Goal: Use online tool/utility: Use online tool/utility

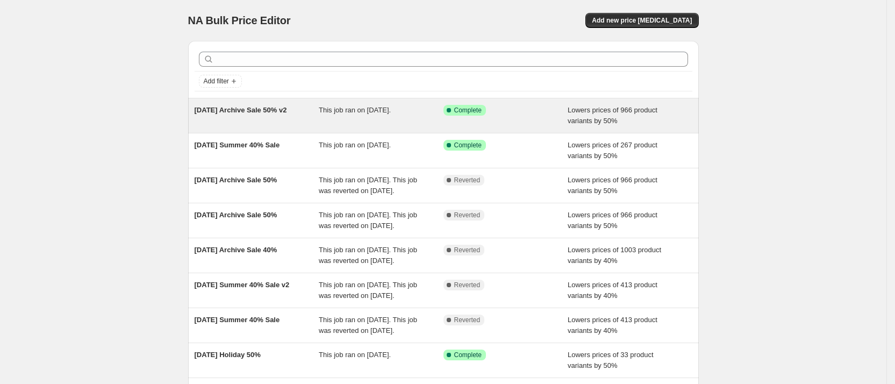
click at [241, 112] on span "[DATE] Archive Sale 50% v2" at bounding box center [241, 110] width 92 height 8
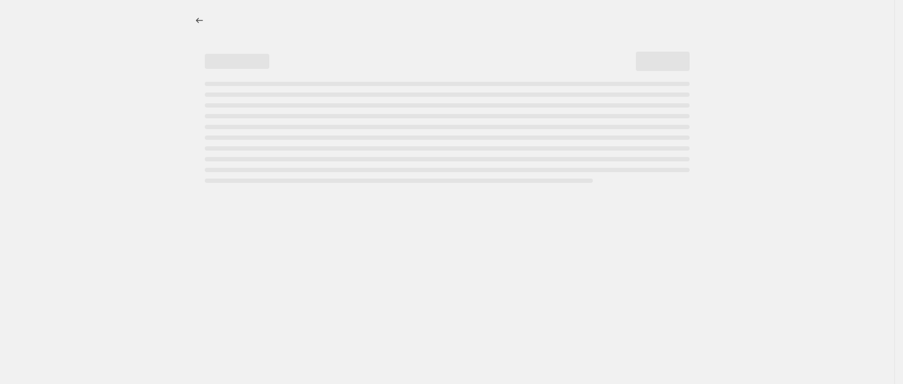
select select "percentage"
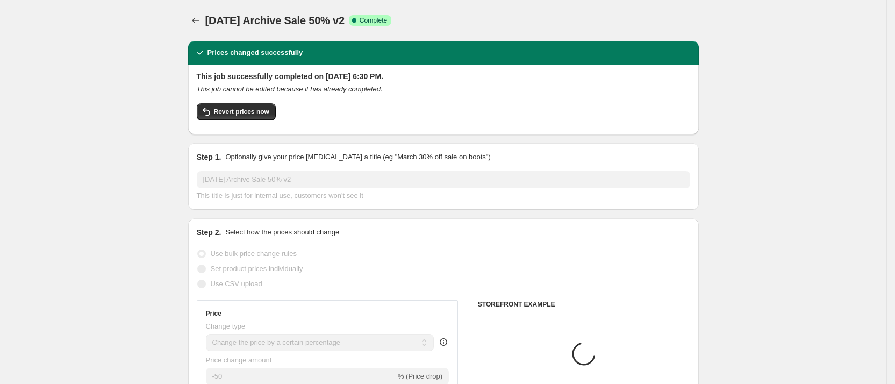
select select "collection"
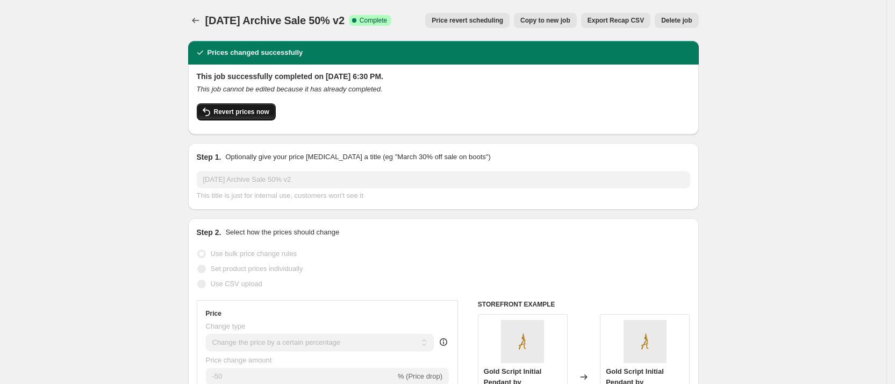
click at [260, 111] on span "Revert prices now" at bounding box center [241, 112] width 55 height 9
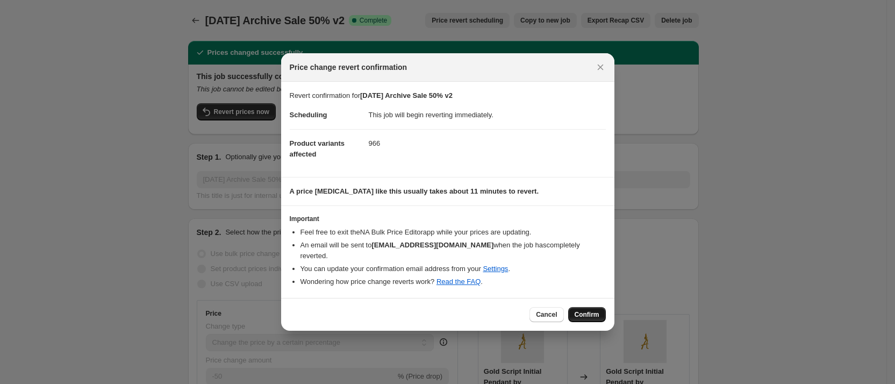
click at [587, 307] on button "Confirm" at bounding box center [587, 314] width 38 height 15
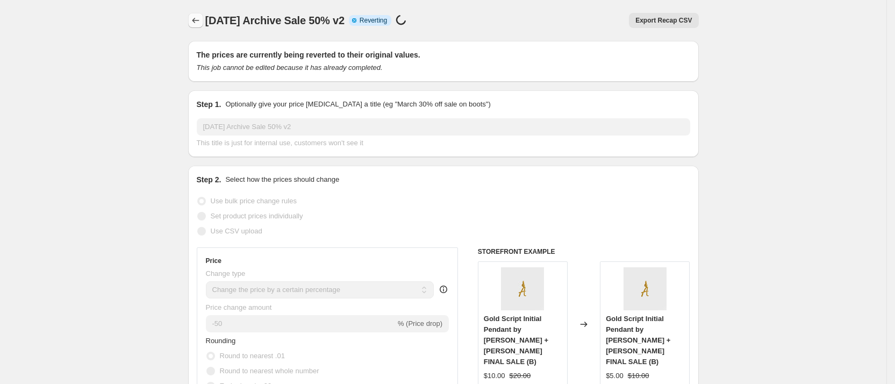
click at [197, 19] on icon "Price change jobs" at bounding box center [195, 20] width 7 height 5
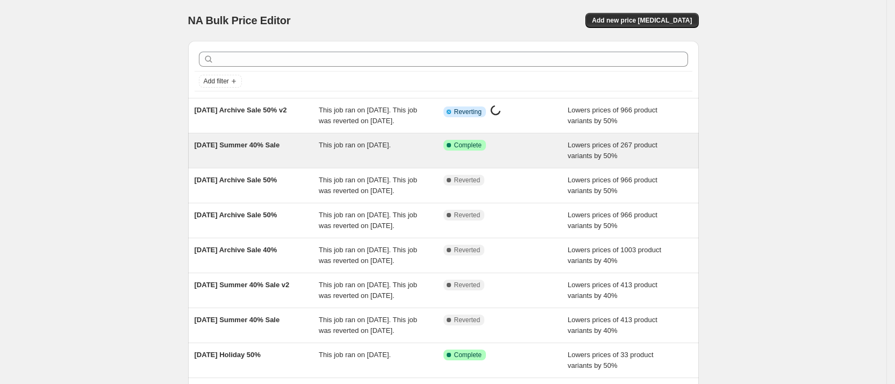
click at [251, 149] on span "[DATE] Summer 40% Sale" at bounding box center [237, 145] width 85 height 8
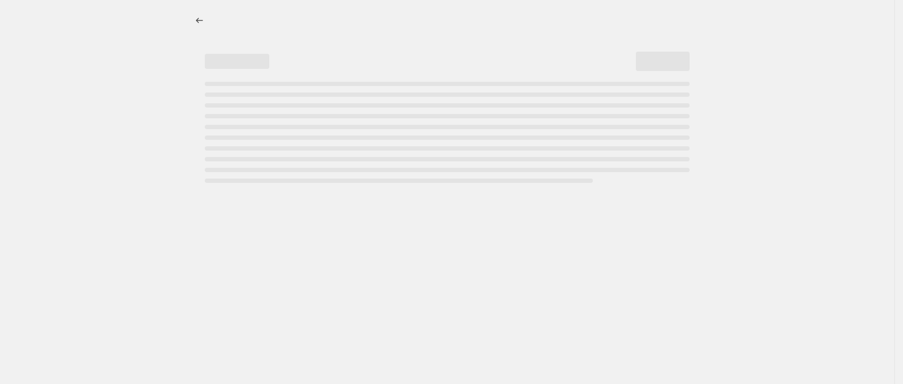
select select "percentage"
select select "collection"
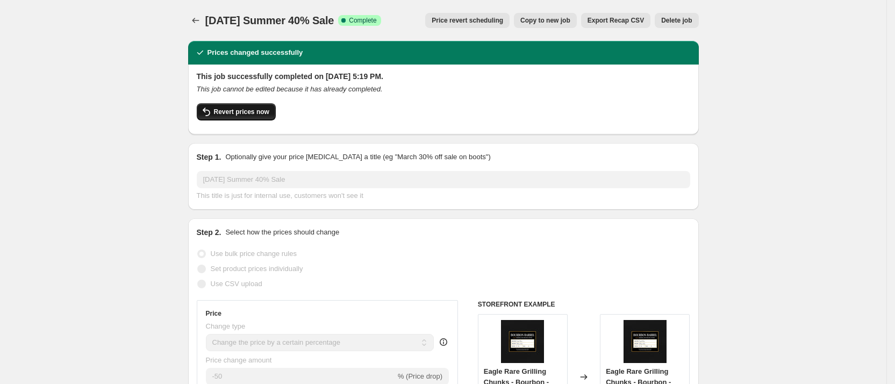
click at [232, 111] on span "Revert prices now" at bounding box center [241, 112] width 55 height 9
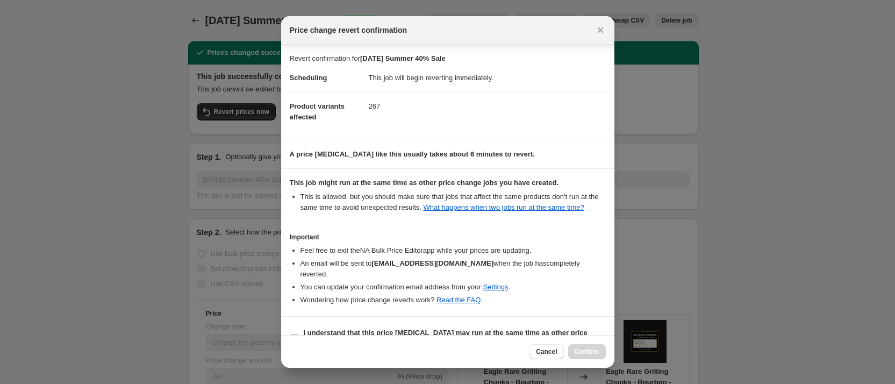
scroll to position [14, 0]
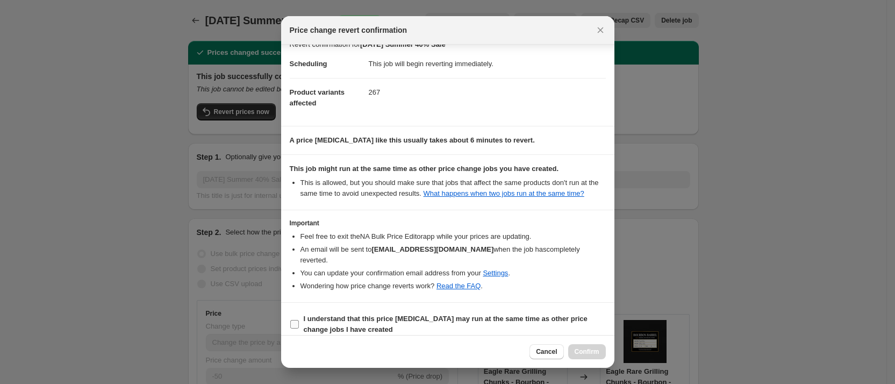
click at [296, 320] on input "I understand that this price [MEDICAL_DATA] may run at the same time as other p…" at bounding box center [294, 324] width 9 height 9
checkbox input "true"
click at [585, 351] on span "Confirm" at bounding box center [587, 351] width 25 height 9
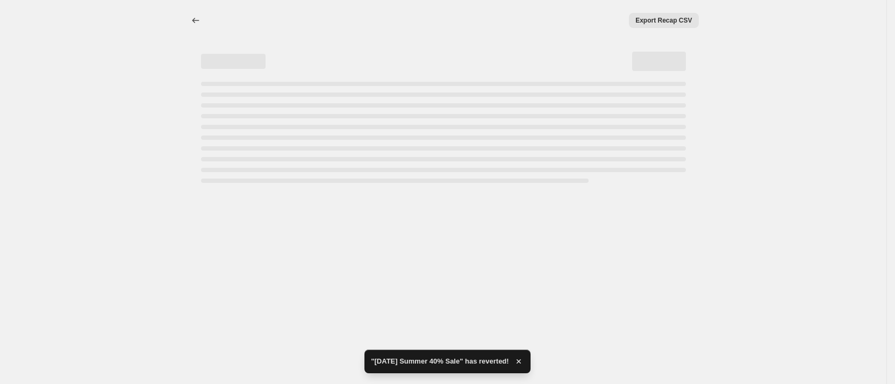
select select "percentage"
select select "collection"
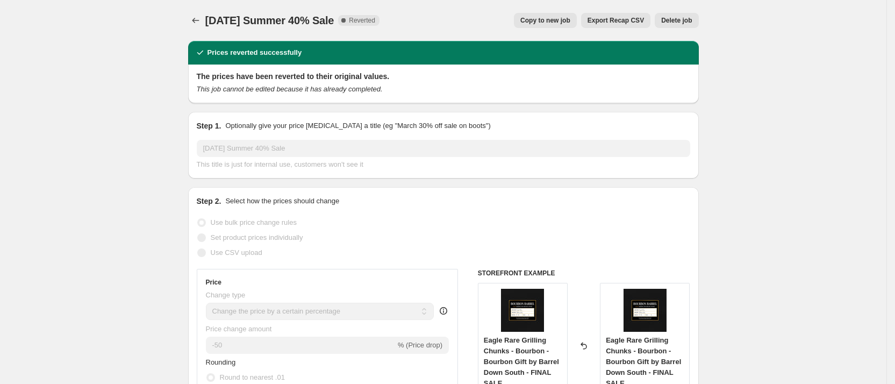
click at [543, 18] on span "Copy to new job" at bounding box center [545, 20] width 50 height 9
select select "percentage"
select select "collection"
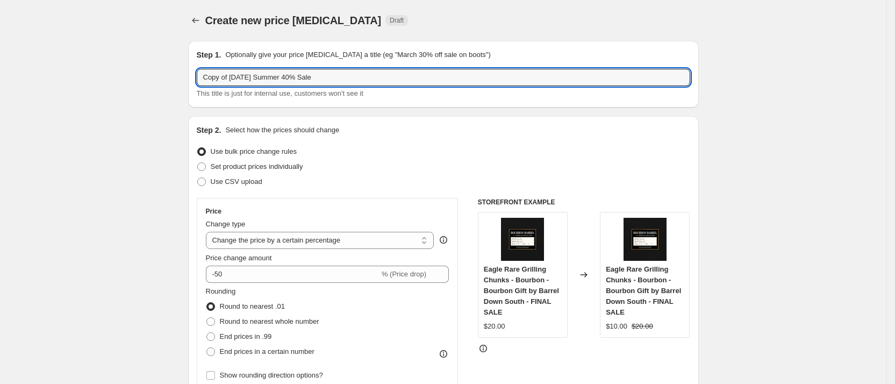
drag, startPoint x: 230, startPoint y: 77, endPoint x: 168, endPoint y: 74, distance: 62.4
type input "[DATE] Summer 40% Sale"
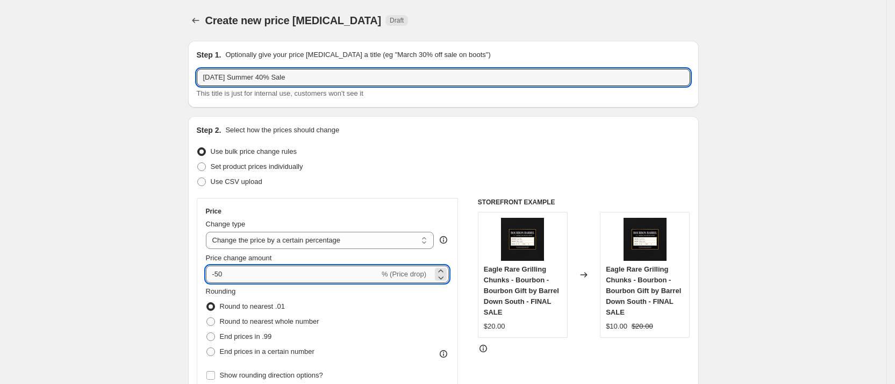
click at [224, 272] on input "-50" at bounding box center [293, 274] width 174 height 17
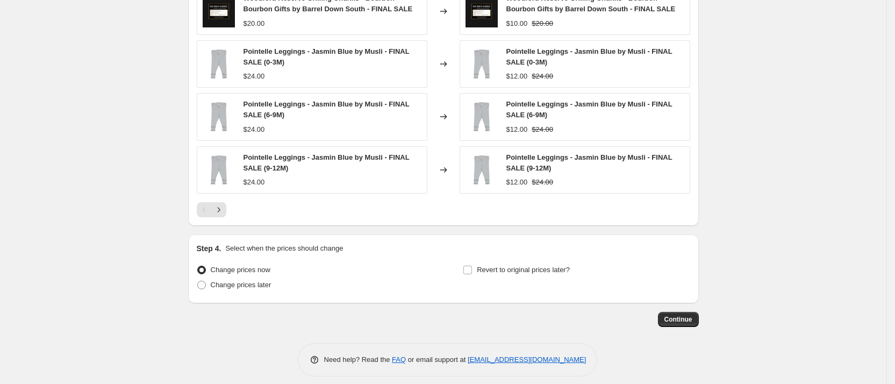
scroll to position [830, 0]
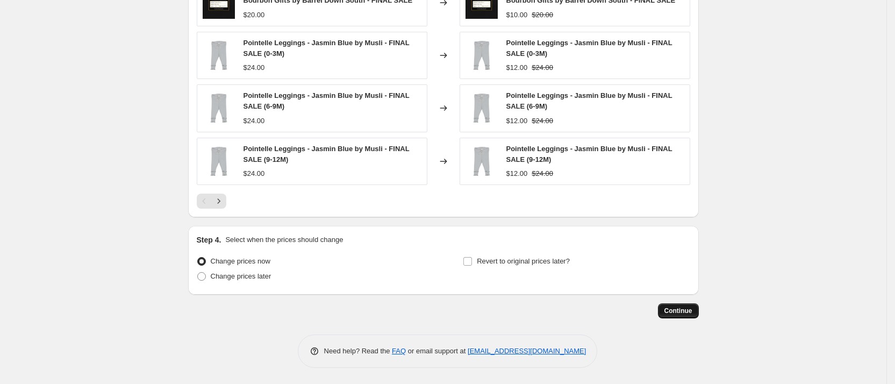
type input "-40"
click at [681, 310] on span "Continue" at bounding box center [679, 310] width 28 height 9
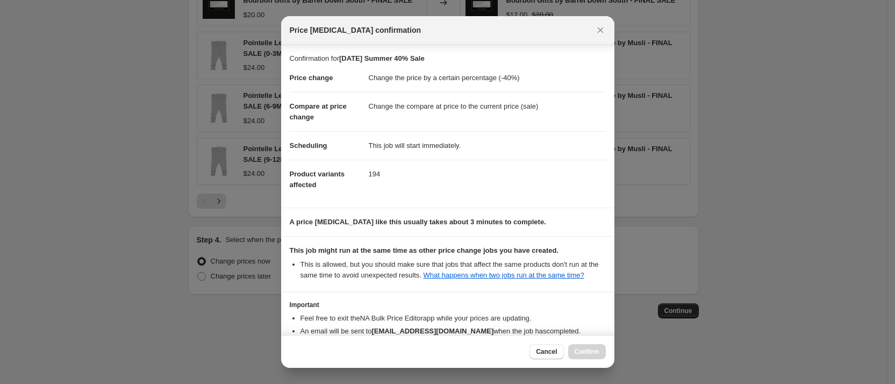
scroll to position [69, 0]
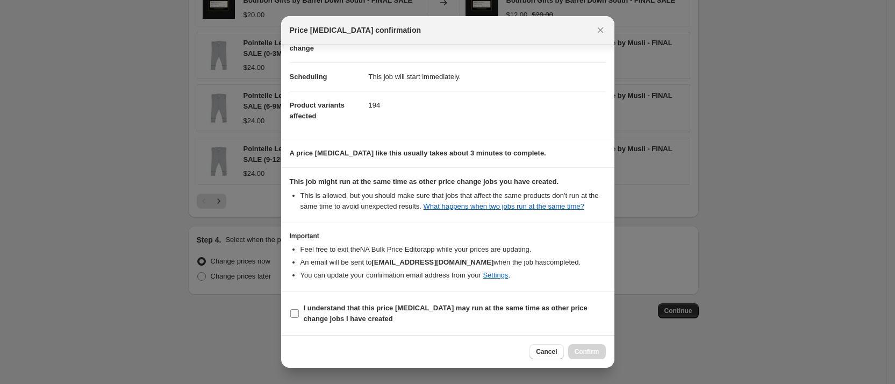
click at [295, 317] on input "I understand that this price [MEDICAL_DATA] may run at the same time as other p…" at bounding box center [294, 313] width 9 height 9
checkbox input "true"
click at [589, 351] on span "Confirm" at bounding box center [587, 351] width 25 height 9
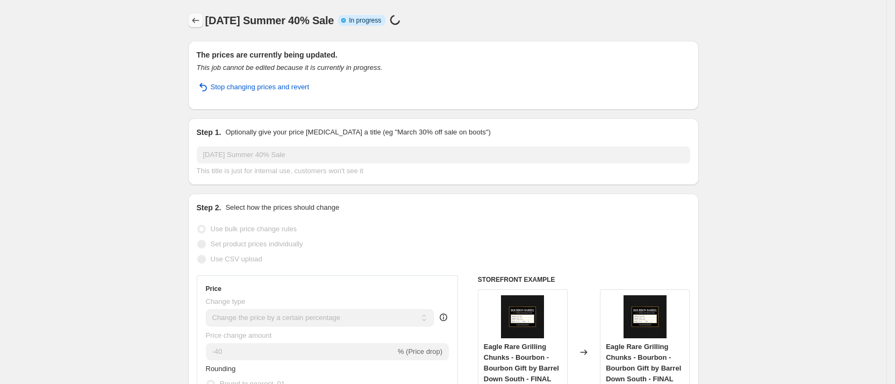
click at [197, 21] on icon "Price change jobs" at bounding box center [195, 20] width 7 height 5
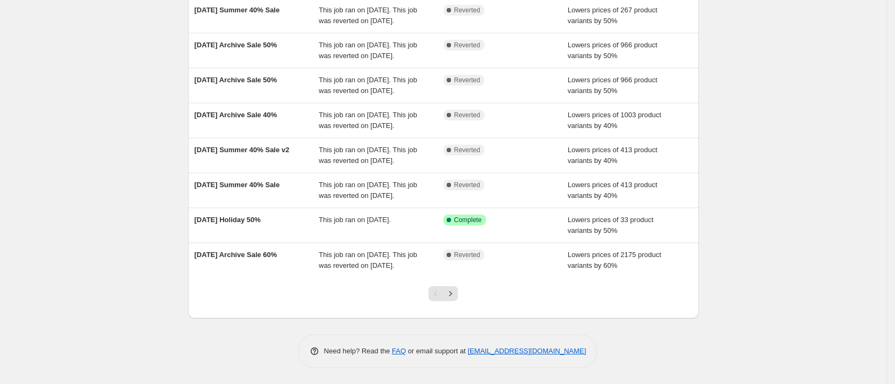
scroll to position [226, 0]
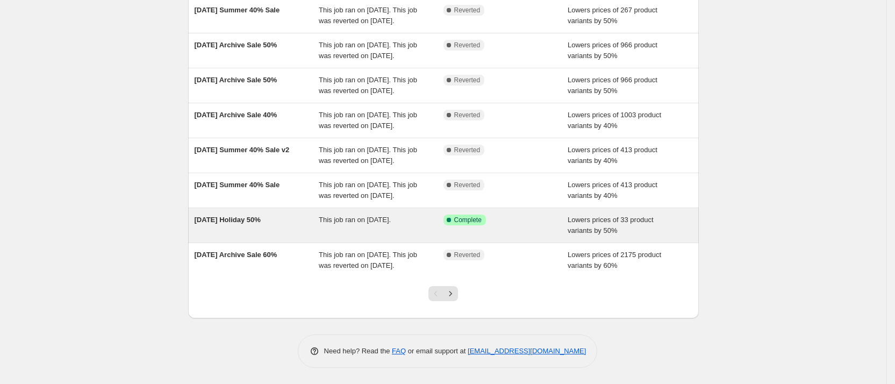
click at [223, 225] on div "[DATE] Holiday 50%" at bounding box center [257, 226] width 125 height 22
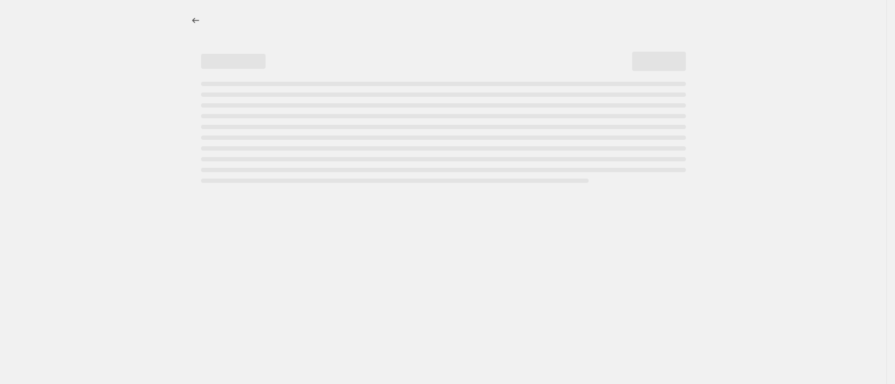
select select "percentage"
select select "collection"
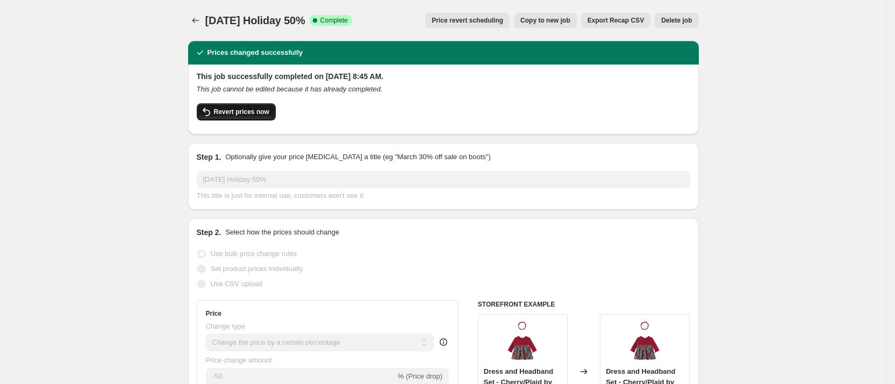
click at [244, 112] on span "Revert prices now" at bounding box center [241, 112] width 55 height 9
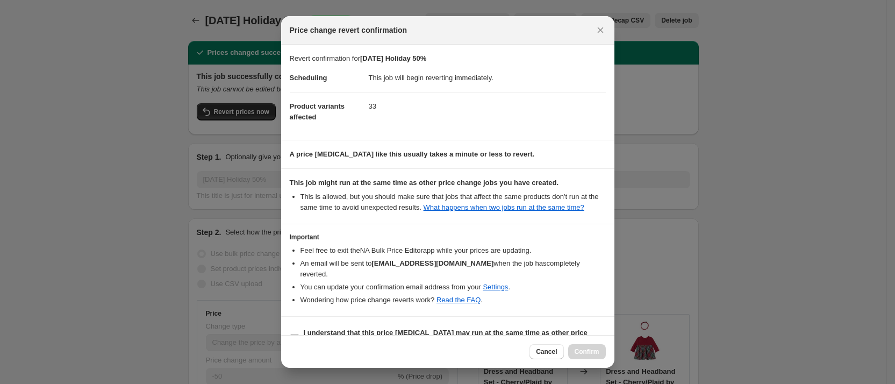
scroll to position [14, 0]
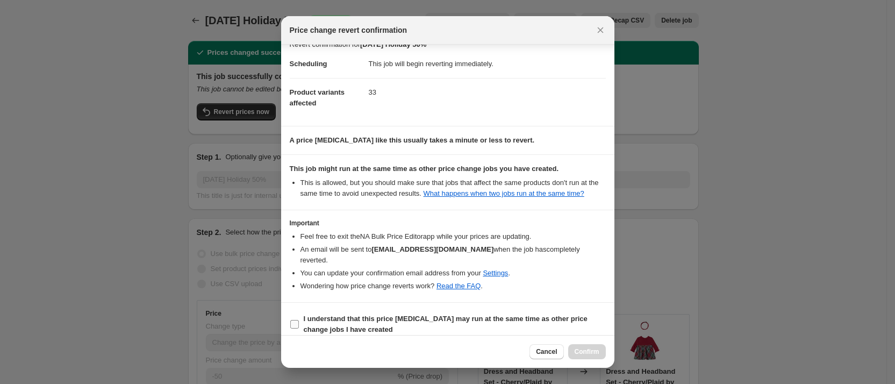
click at [297, 320] on input "I understand that this price [MEDICAL_DATA] may run at the same time as other p…" at bounding box center [294, 324] width 9 height 9
checkbox input "true"
click at [592, 357] on button "Confirm" at bounding box center [587, 351] width 38 height 15
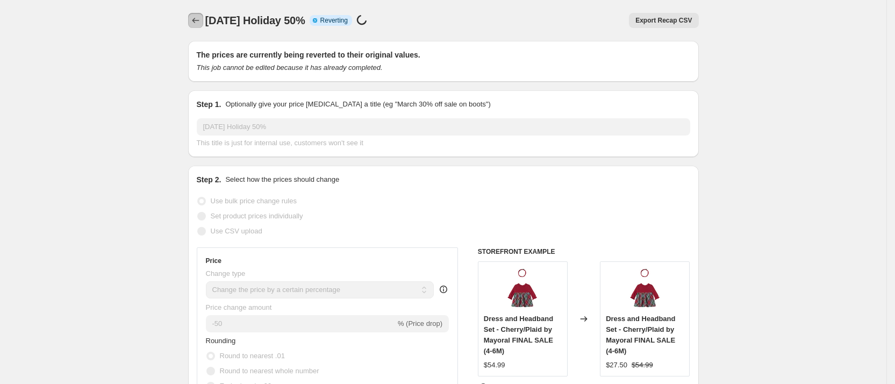
click at [198, 22] on icon "Price change jobs" at bounding box center [195, 20] width 11 height 11
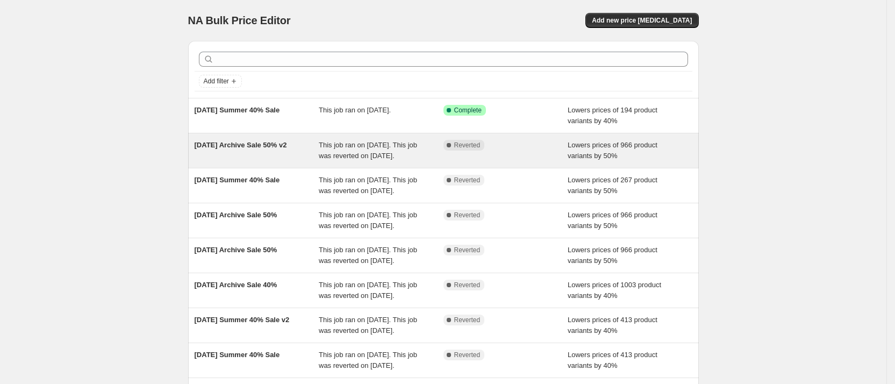
click at [227, 144] on span "[DATE] Archive Sale 50% v2" at bounding box center [241, 145] width 92 height 8
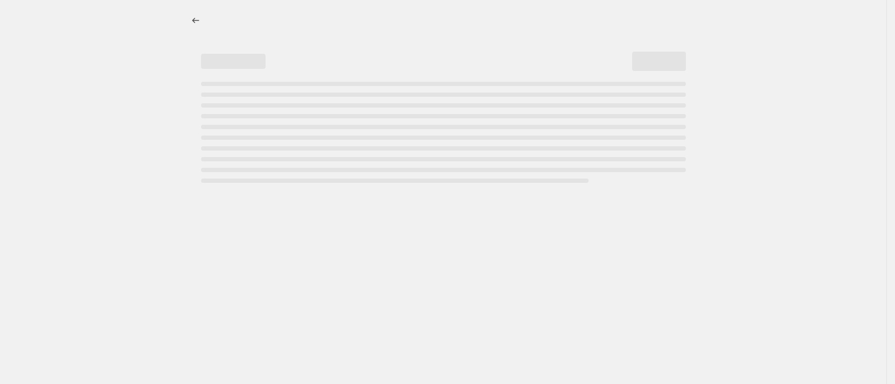
select select "percentage"
select select "collection"
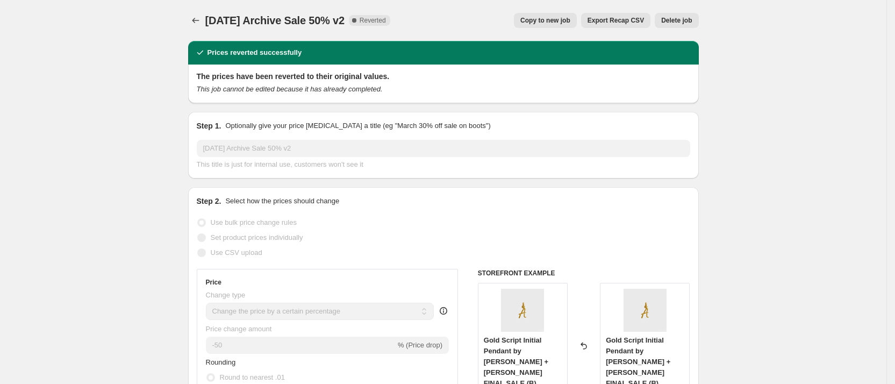
click at [557, 20] on span "Copy to new job" at bounding box center [545, 20] width 50 height 9
select select "percentage"
select select "collection"
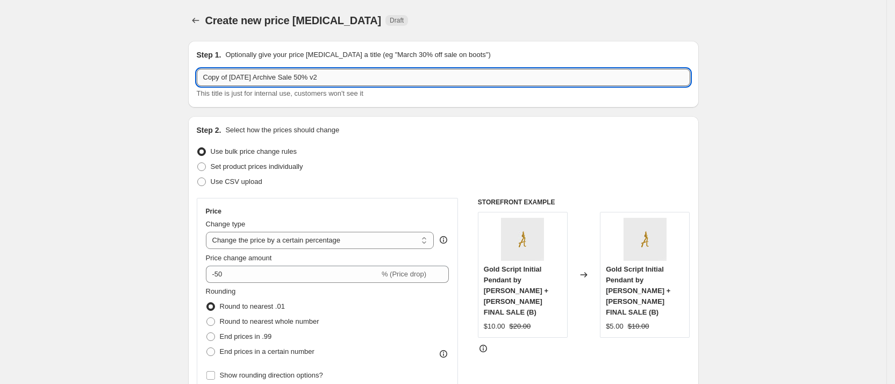
click at [303, 74] on input "Copy of [DATE] Archive Sale 50% v2" at bounding box center [444, 77] width 494 height 17
type input "[DATE] Archive Sale 40%"
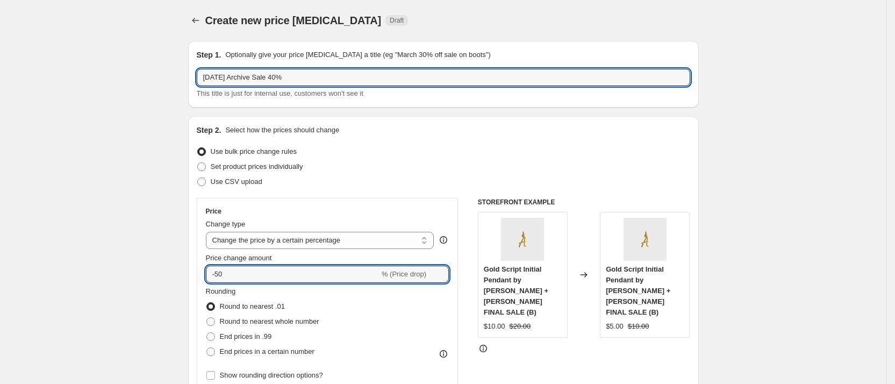
drag, startPoint x: 242, startPoint y: 275, endPoint x: 255, endPoint y: 259, distance: 19.9
click at [255, 259] on div "Price change amount -50 % (Price drop)" at bounding box center [328, 268] width 244 height 30
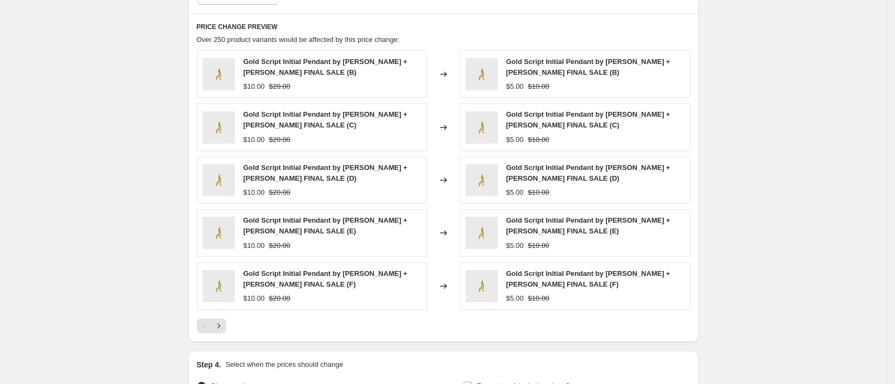
scroll to position [830, 0]
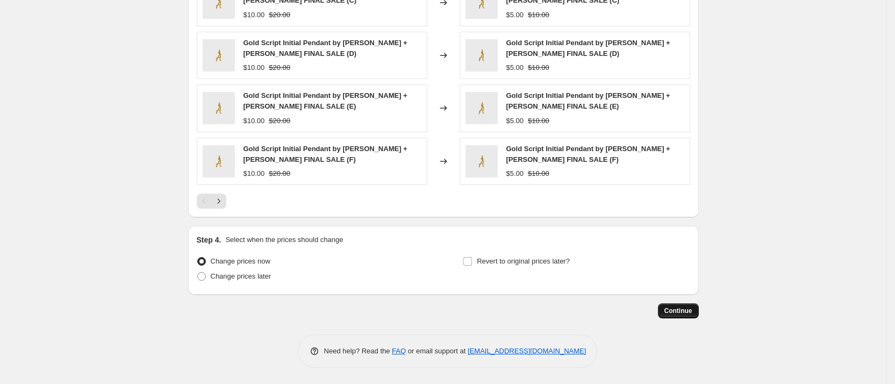
type input "-40"
click at [688, 311] on span "Continue" at bounding box center [679, 310] width 28 height 9
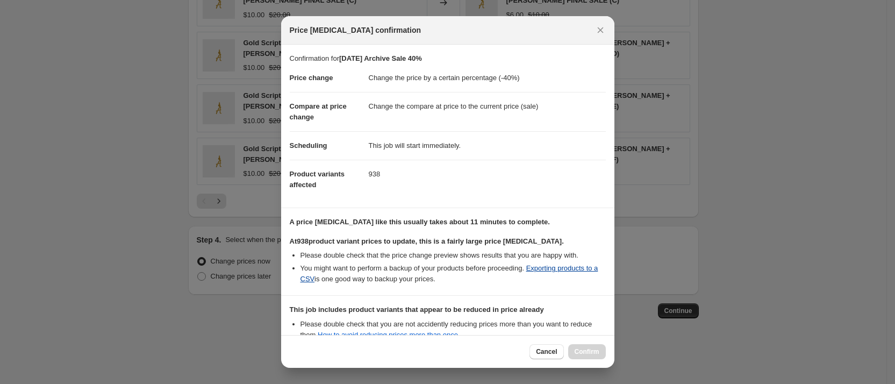
scroll to position [128, 0]
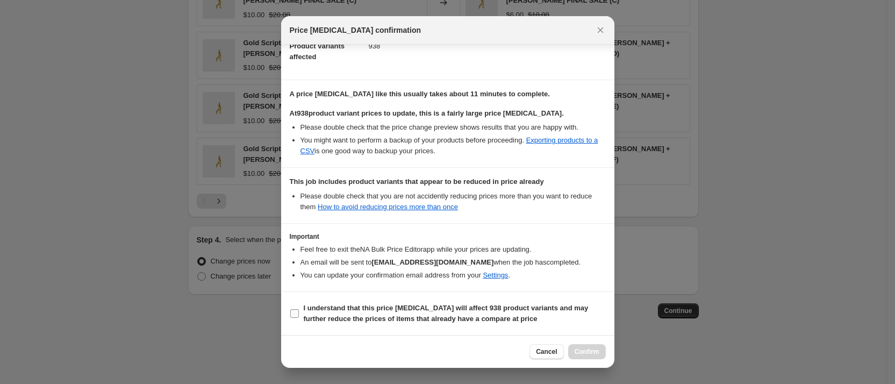
click at [295, 311] on input "I understand that this price [MEDICAL_DATA] will affect 938 product variants an…" at bounding box center [294, 313] width 9 height 9
checkbox input "true"
click at [579, 349] on span "Confirm" at bounding box center [587, 351] width 25 height 9
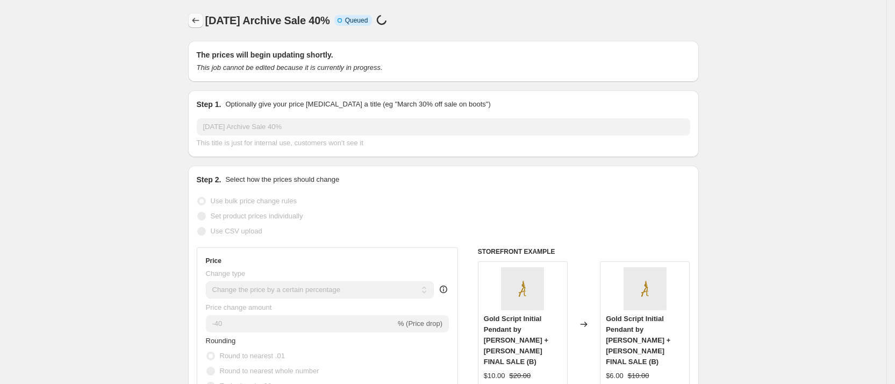
click at [201, 19] on icon "Price change jobs" at bounding box center [195, 20] width 11 height 11
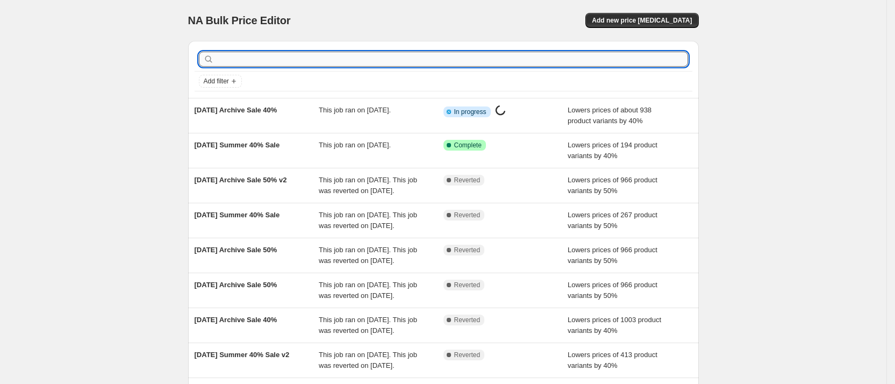
click at [251, 55] on input "text" at bounding box center [452, 59] width 472 height 15
type input "holiday"
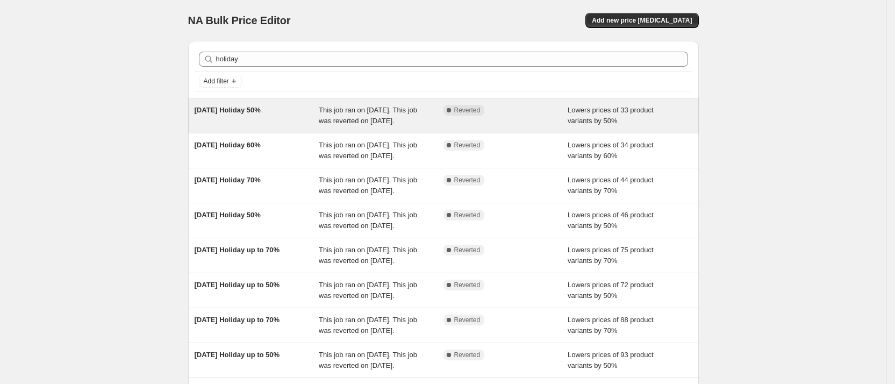
click at [200, 107] on span "[DATE] Holiday 50%" at bounding box center [228, 110] width 66 height 8
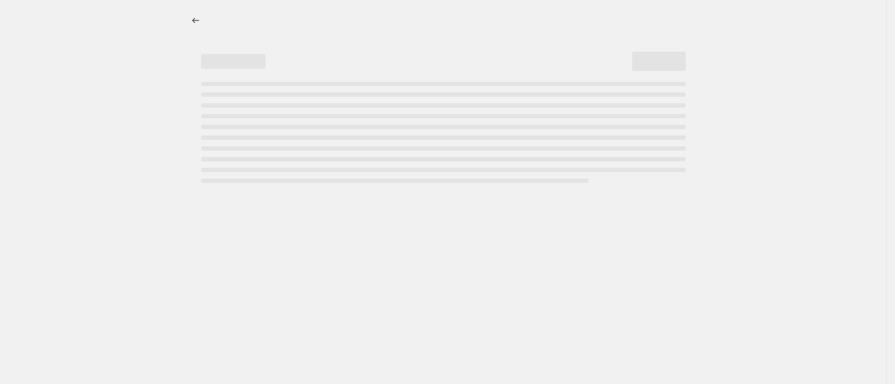
select select "percentage"
select select "collection"
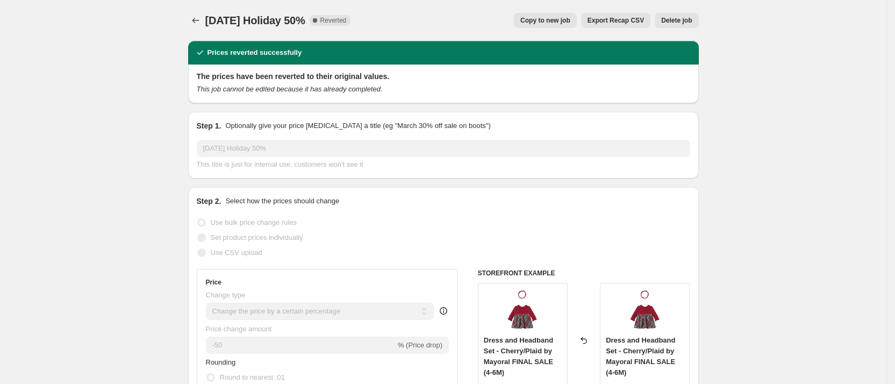
click at [569, 17] on span "Copy to new job" at bounding box center [545, 20] width 50 height 9
select select "percentage"
select select "collection"
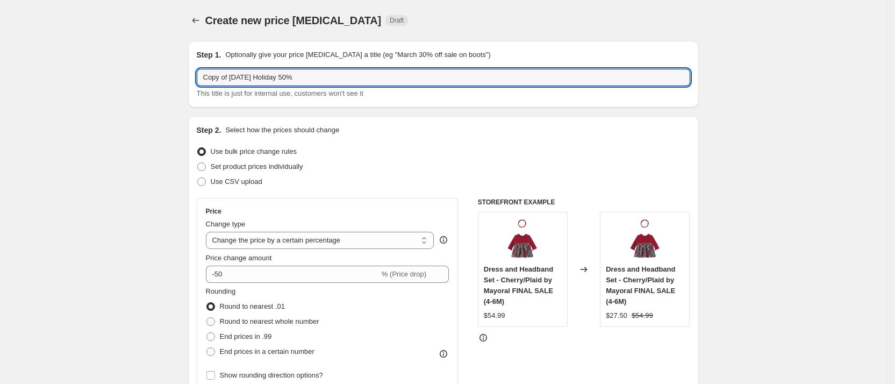
drag, startPoint x: 234, startPoint y: 77, endPoint x: 60, endPoint y: 71, distance: 174.9
type input "[DATE] Holiday 40%"
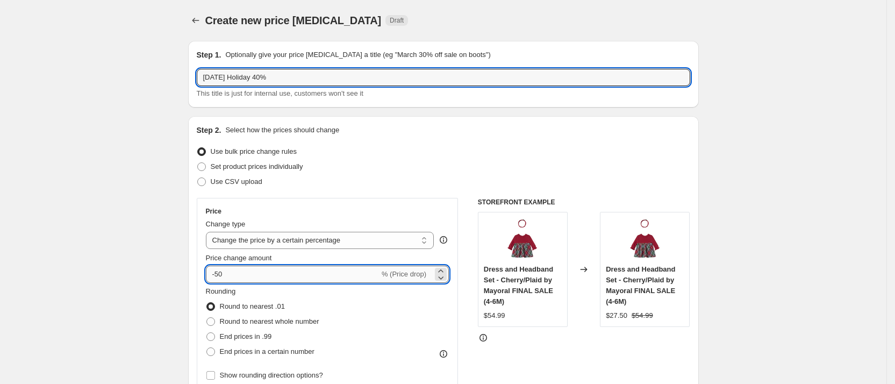
click at [225, 276] on input "-50" at bounding box center [293, 274] width 174 height 17
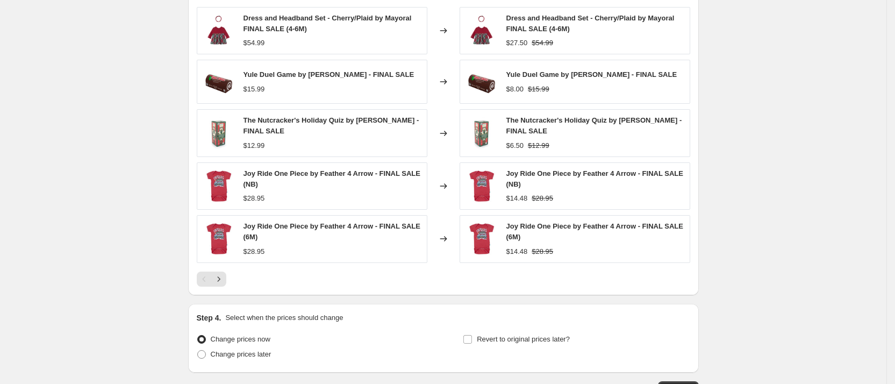
scroll to position [826, 0]
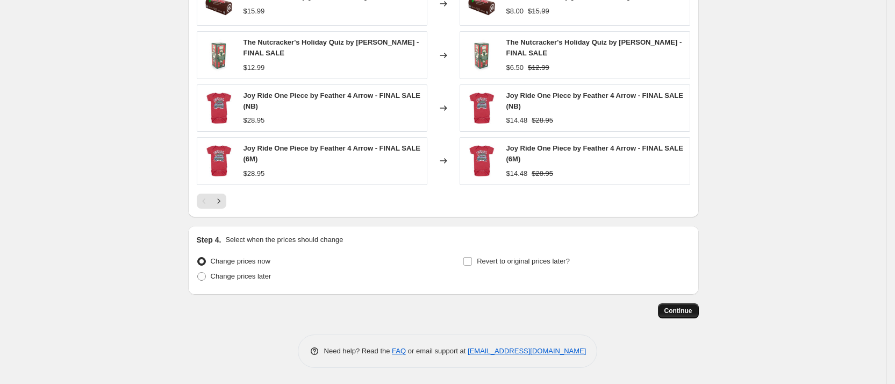
type input "-40"
click at [696, 315] on button "Continue" at bounding box center [678, 310] width 41 height 15
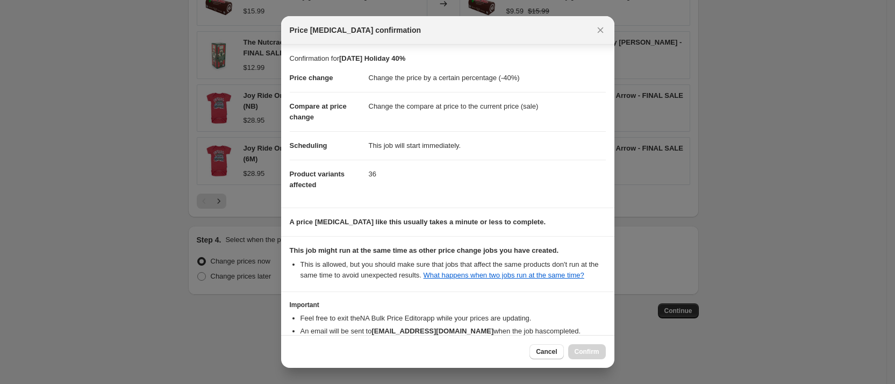
scroll to position [69, 0]
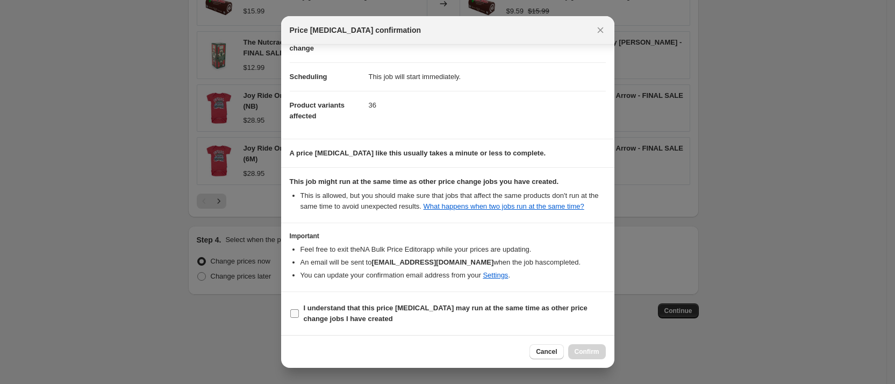
click at [297, 312] on input "I understand that this price [MEDICAL_DATA] may run at the same time as other p…" at bounding box center [294, 313] width 9 height 9
checkbox input "true"
click at [586, 351] on span "Confirm" at bounding box center [587, 351] width 25 height 9
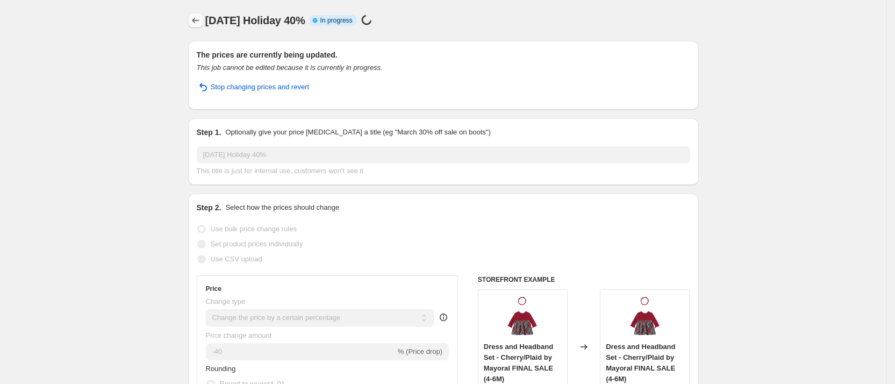
click at [200, 17] on icon "Price change jobs" at bounding box center [195, 20] width 11 height 11
